Goal: Task Accomplishment & Management: Complete application form

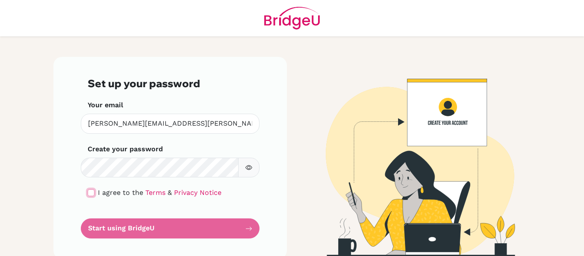
click at [91, 196] on input "checkbox" at bounding box center [91, 192] width 7 height 7
checkbox input "true"
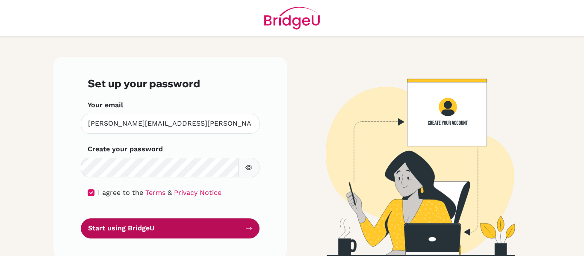
click at [202, 225] on button "Start using BridgeU" at bounding box center [170, 229] width 179 height 20
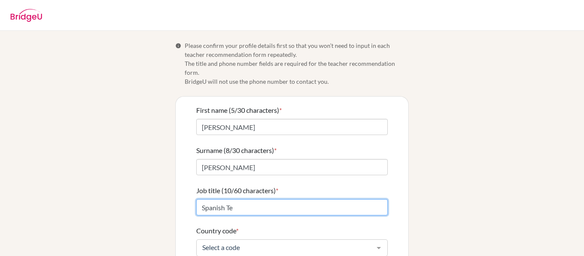
click at [267, 202] on input "Spanish Te" at bounding box center [292, 207] width 192 height 16
type input "Spanish Teacher"
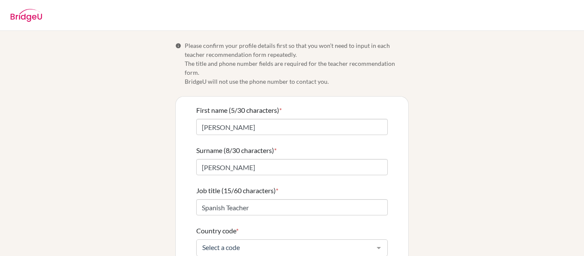
click at [363, 244] on div "Select a code" at bounding box center [292, 248] width 192 height 17
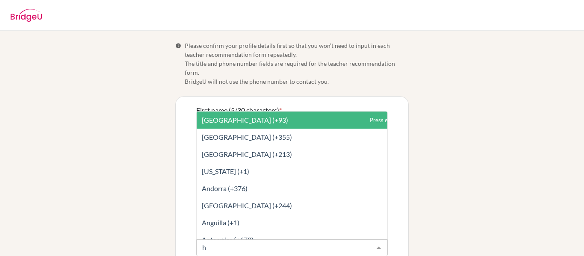
type input "ho"
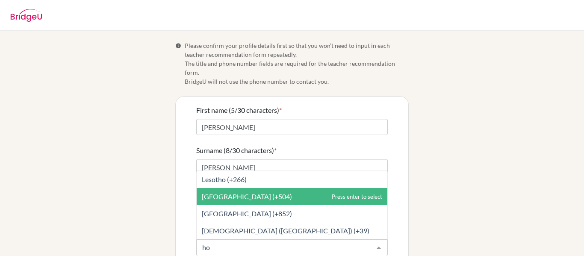
click at [290, 191] on span "[GEOGRAPHIC_DATA] (+504)" at bounding box center [292, 196] width 191 height 17
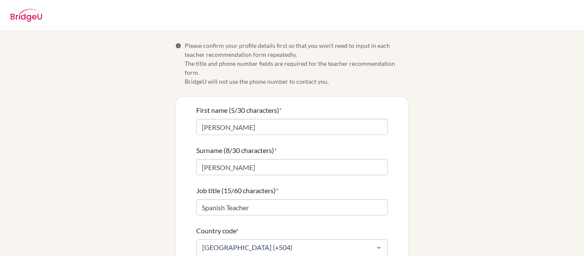
click at [455, 195] on div "Info Please confirm your profile details first so that you won’t need to input …" at bounding box center [292, 211] width 488 height 340
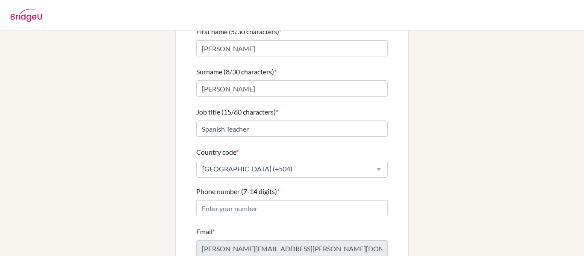
scroll to position [126, 0]
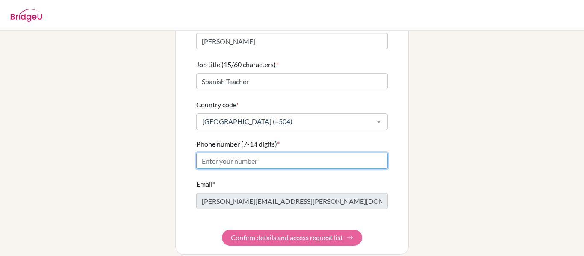
click at [243, 156] on input "Phone number (7-14 digits) *" at bounding box center [292, 161] width 192 height 16
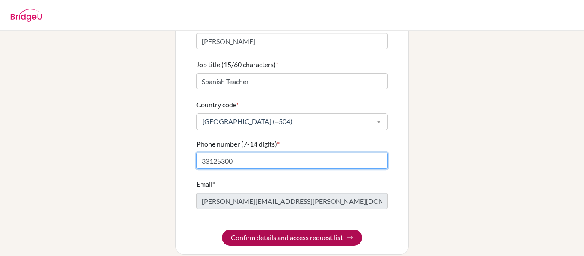
type input "33125300"
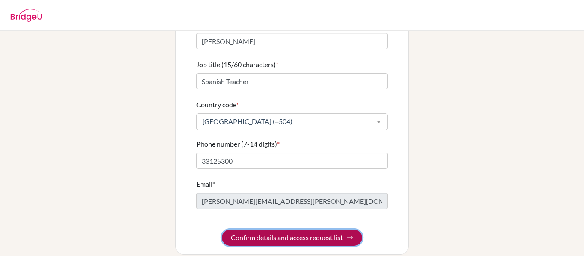
click at [336, 230] on button "Confirm details and access request list" at bounding box center [292, 238] width 140 height 16
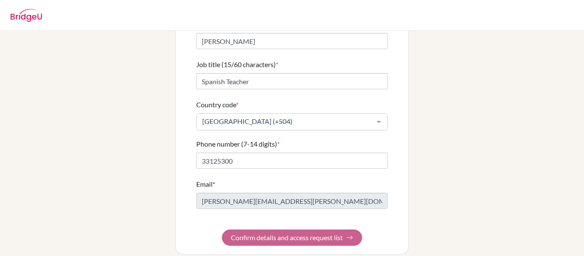
scroll to position [0, 0]
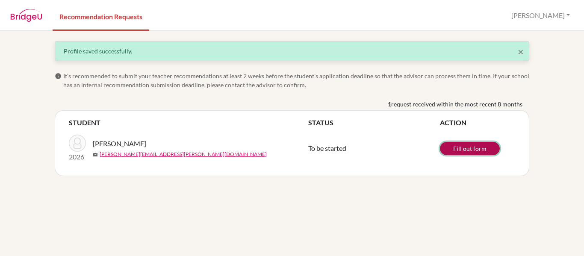
click at [465, 147] on link "Fill out form" at bounding box center [470, 148] width 60 height 13
